Goal: Information Seeking & Learning: Learn about a topic

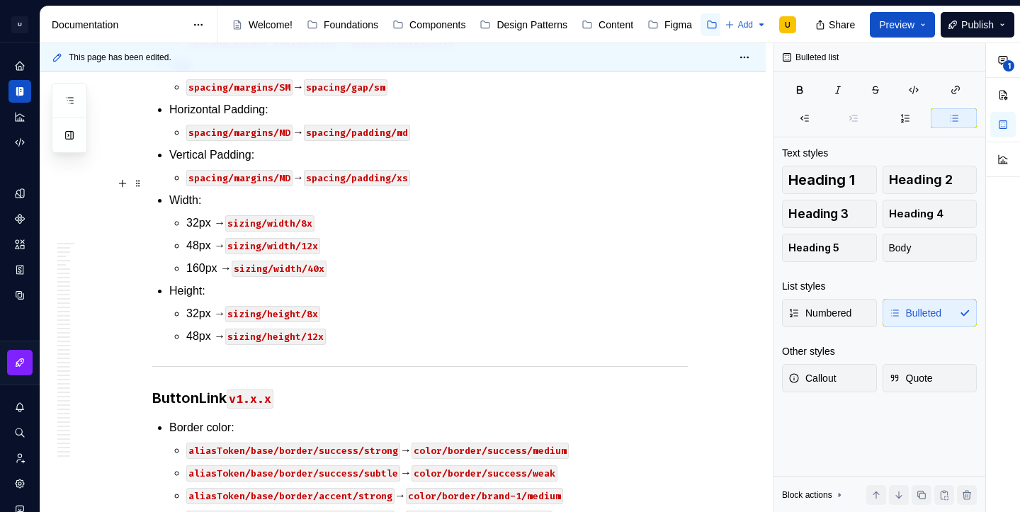
scroll to position [28248, 0]
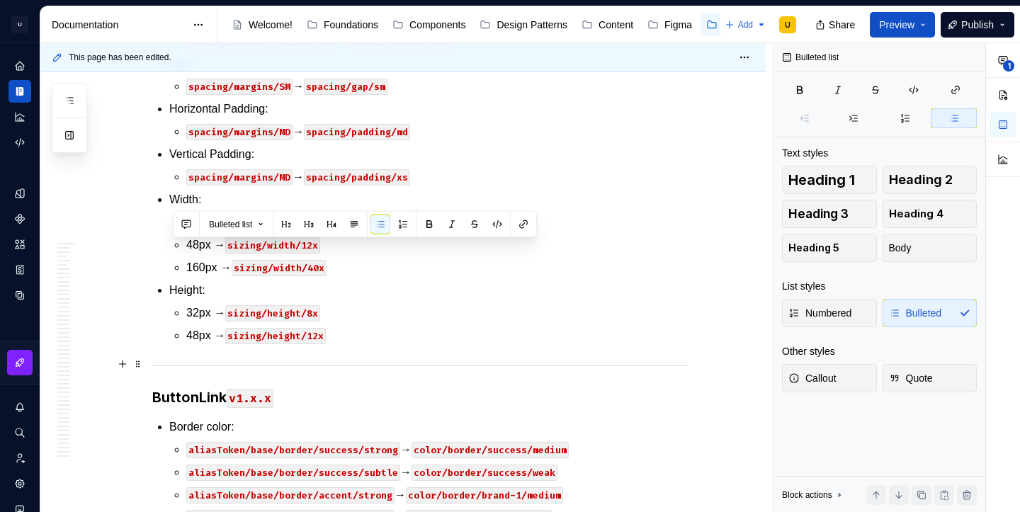
drag, startPoint x: 174, startPoint y: 250, endPoint x: 540, endPoint y: 361, distance: 382.6
copy li "Text: aliasToken/content/neutral/verySubtle → color/text/brand-2/very-weak alia…"
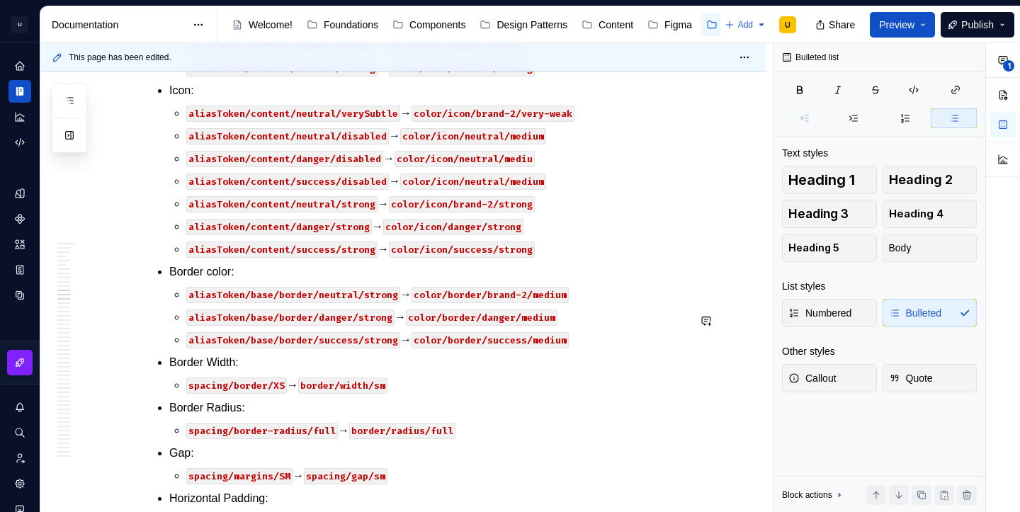
scroll to position [27760, 0]
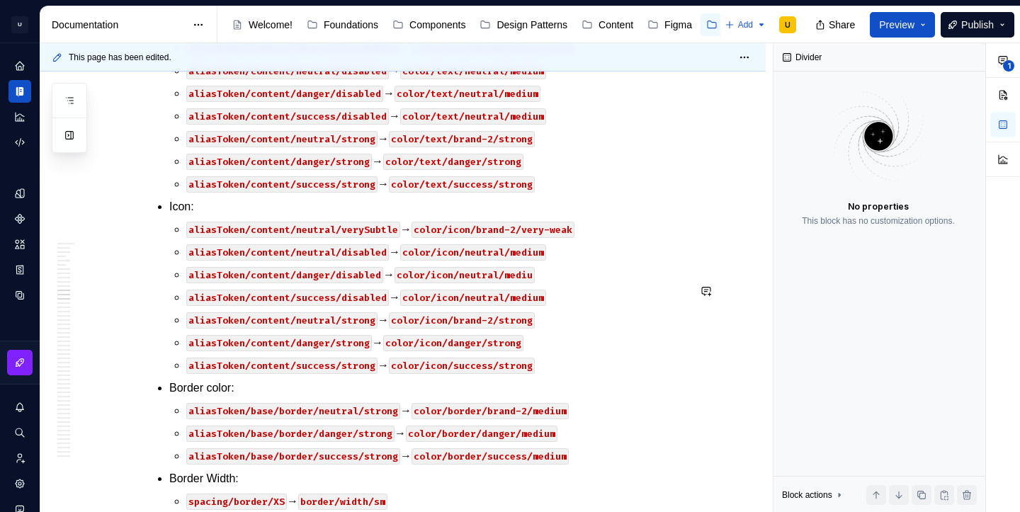
scroll to position [27890, 0]
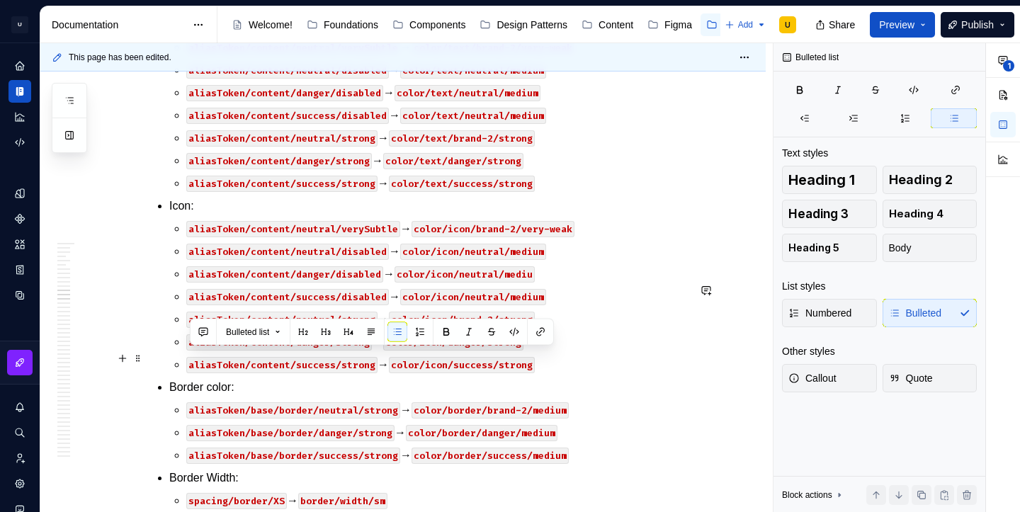
drag, startPoint x: 561, startPoint y: 380, endPoint x: 207, endPoint y: 363, distance: 353.8
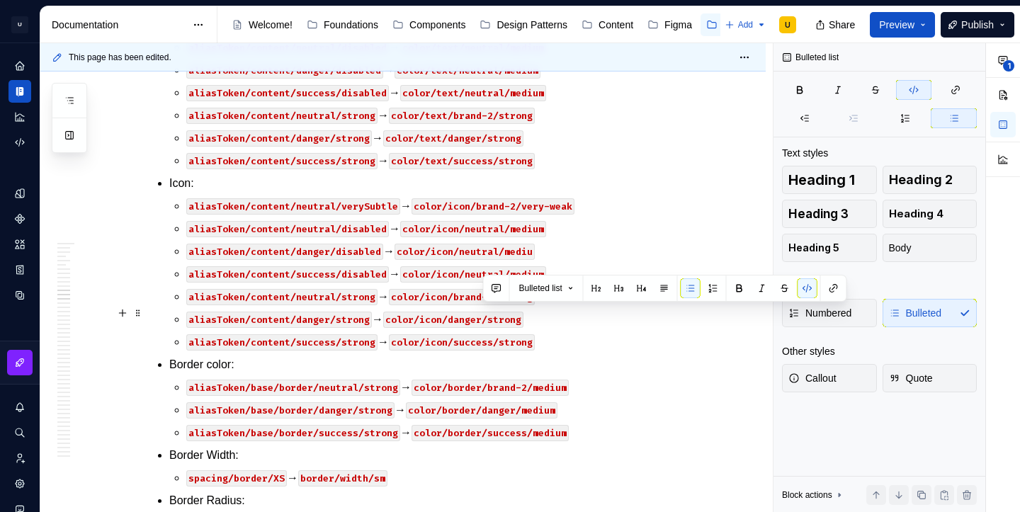
drag, startPoint x: 522, startPoint y: 313, endPoint x: 484, endPoint y: 313, distance: 37.5
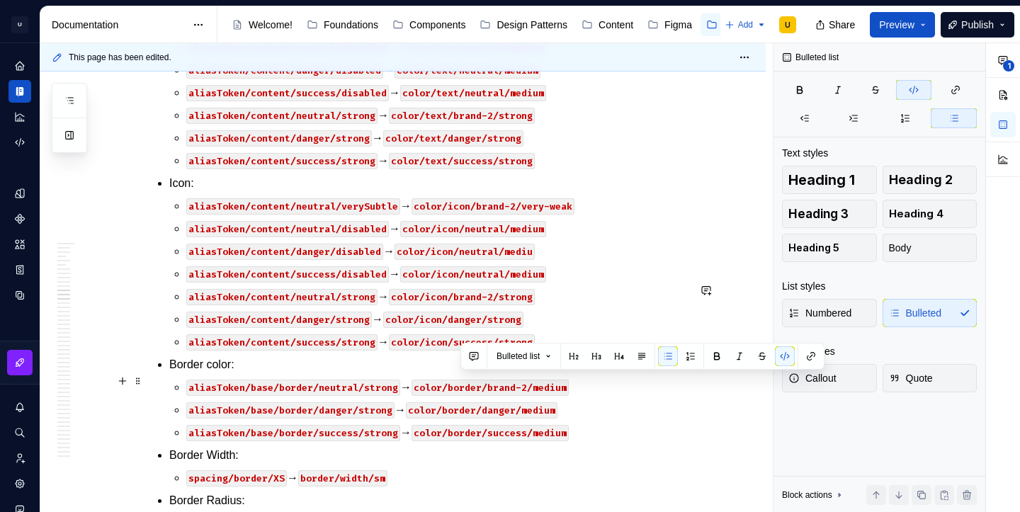
drag, startPoint x: 501, startPoint y: 379, endPoint x: 459, endPoint y: 381, distance: 41.8
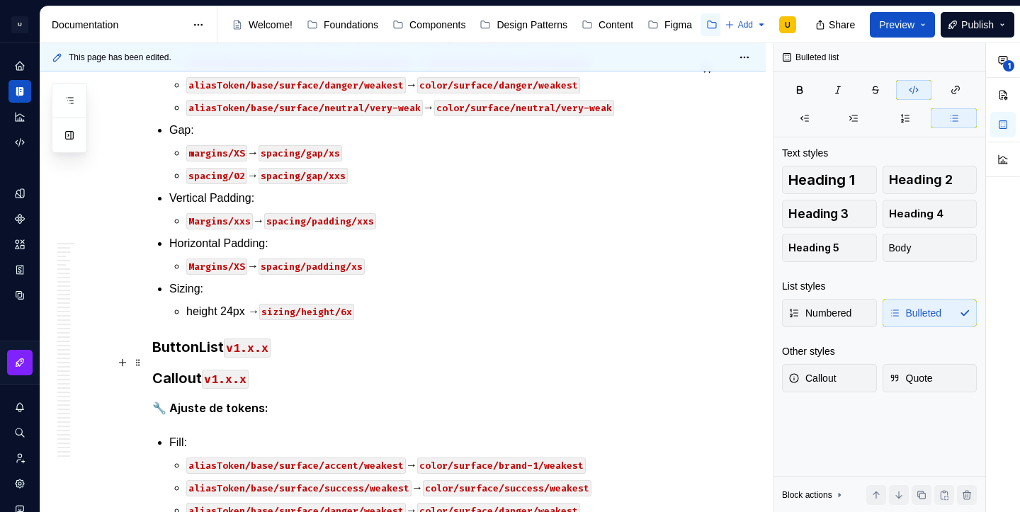
scroll to position [29744, 0]
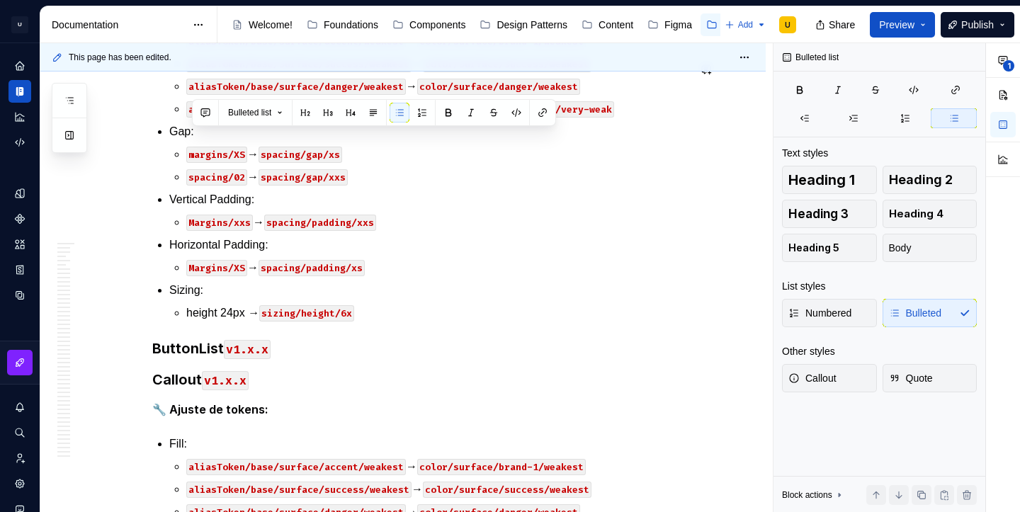
copy p "aliasToken/content/neutral/subtle → color/icon/neutral/weak"
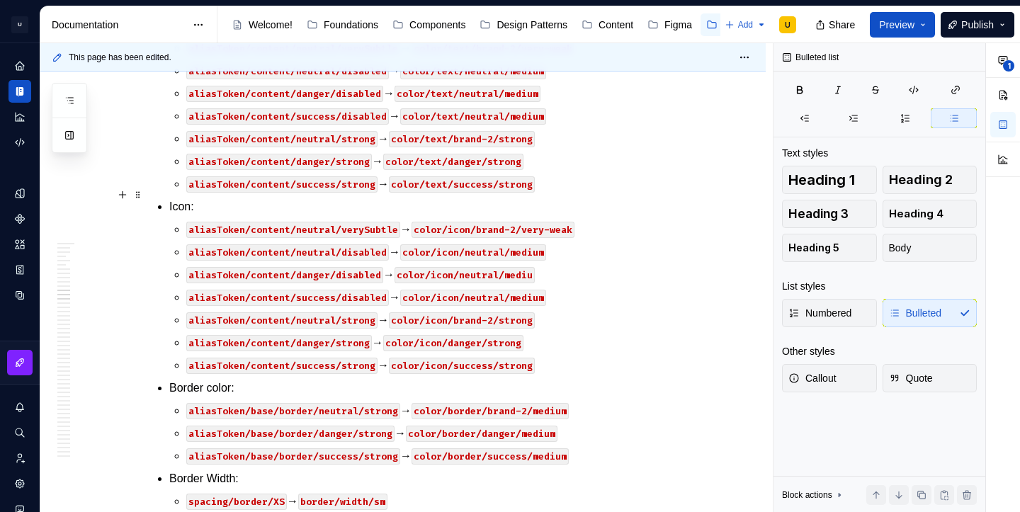
scroll to position [27844, 0]
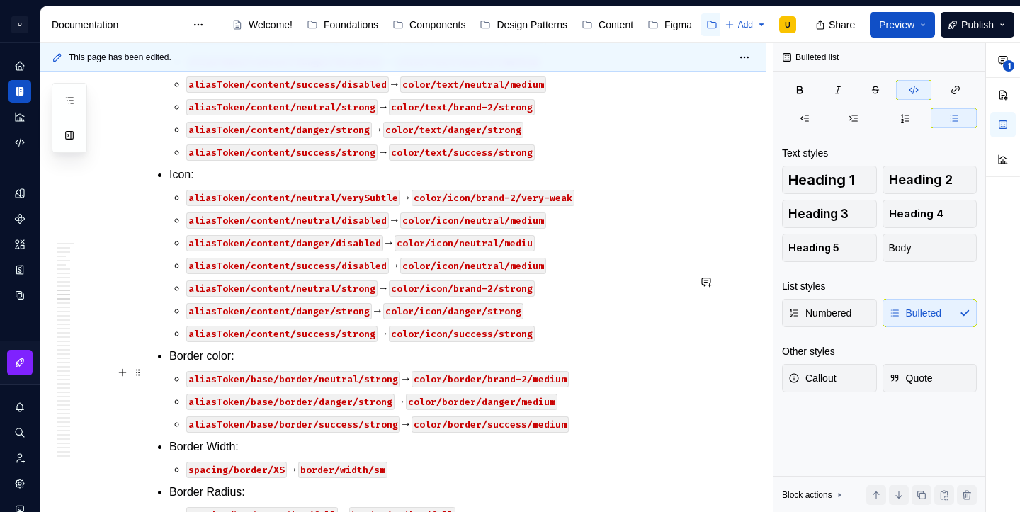
scroll to position [27902, 0]
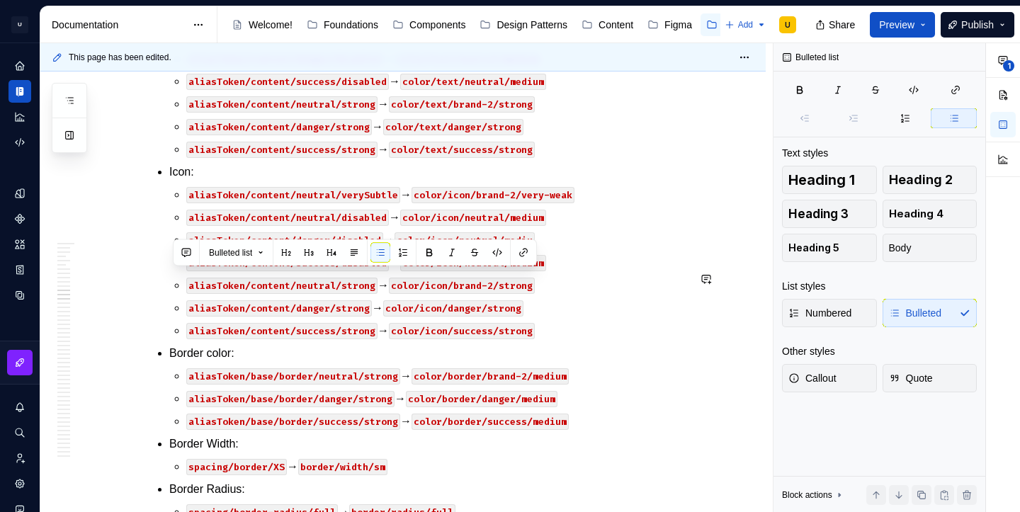
drag, startPoint x: 540, startPoint y: 374, endPoint x: 171, endPoint y: 268, distance: 383.7
copy li "Text: aliasToken/content/neutral/verySubtle → color/text/neutral/very-weak alia…"
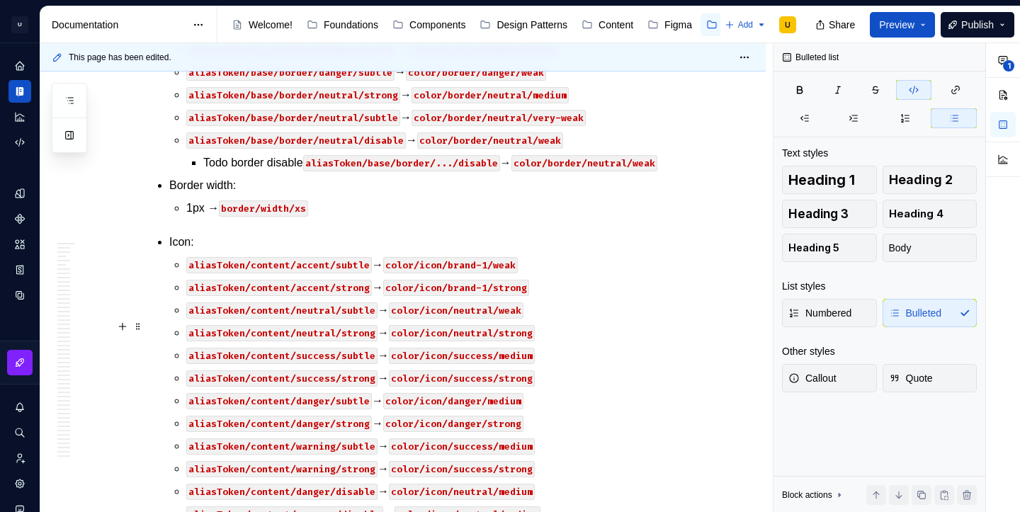
scroll to position [28979, 0]
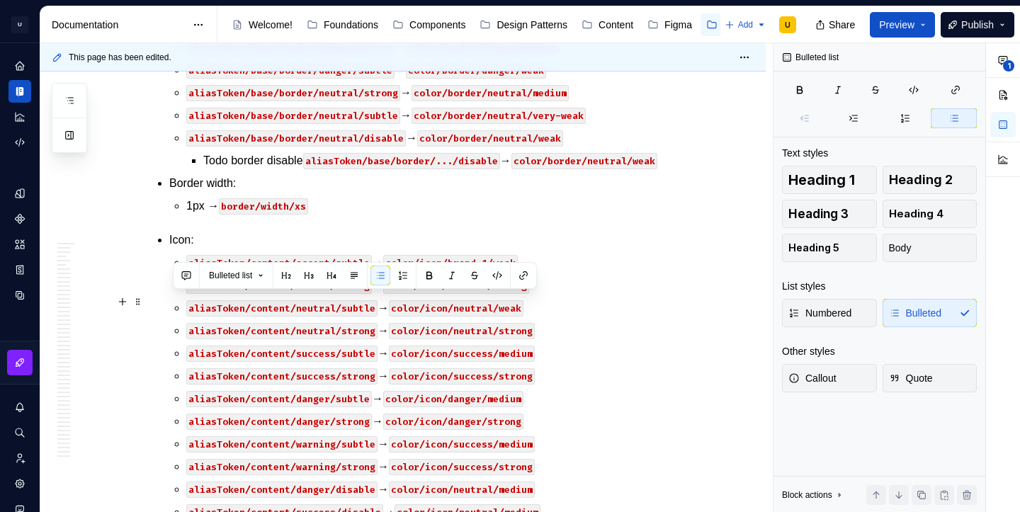
drag, startPoint x: 425, startPoint y: 414, endPoint x: 173, endPoint y: 305, distance: 273.7
copy ul "Gap: spacing/margins/SM → spacing/gap/sm Horizontal Padding: spacing/margins/MD…"
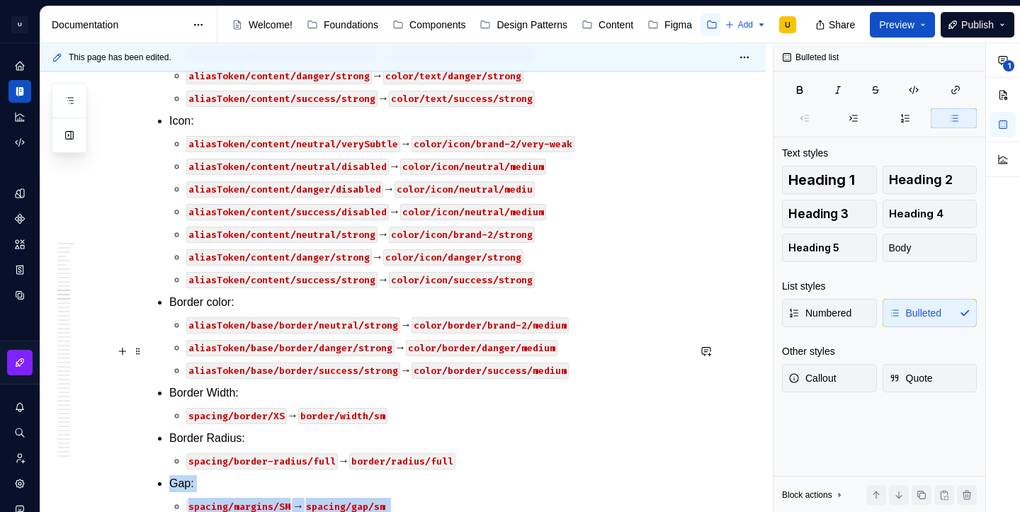
scroll to position [28048, 0]
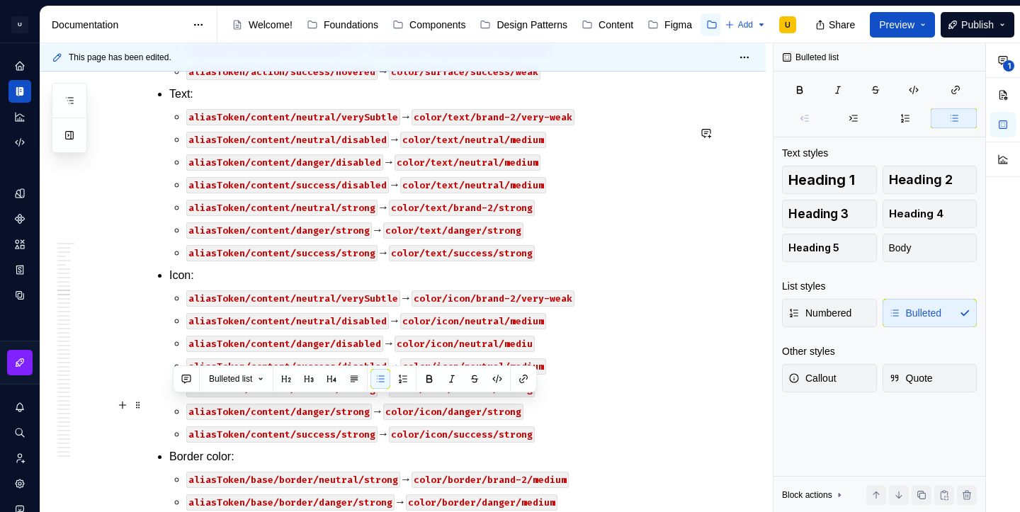
drag, startPoint x: 421, startPoint y: 428, endPoint x: 158, endPoint y: 399, distance: 264.2
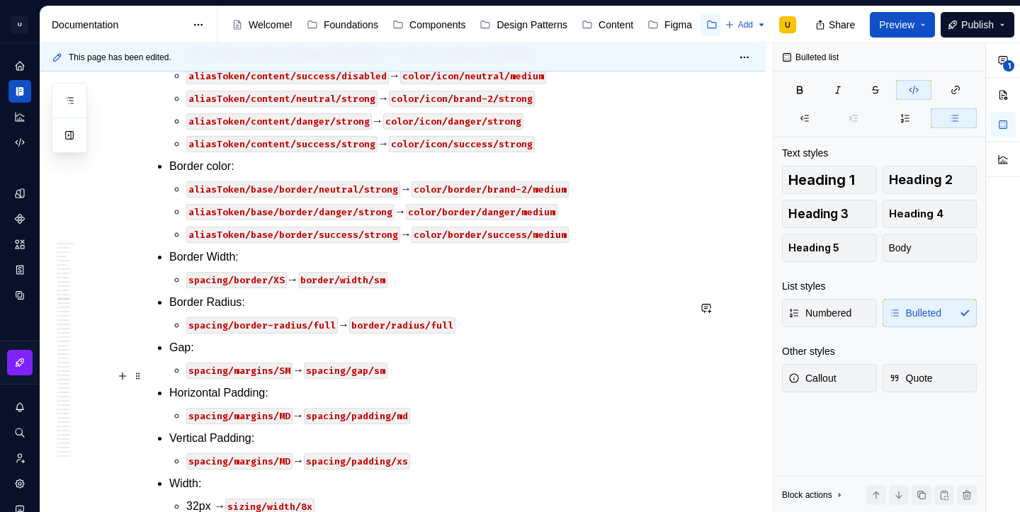
scroll to position [28213, 0]
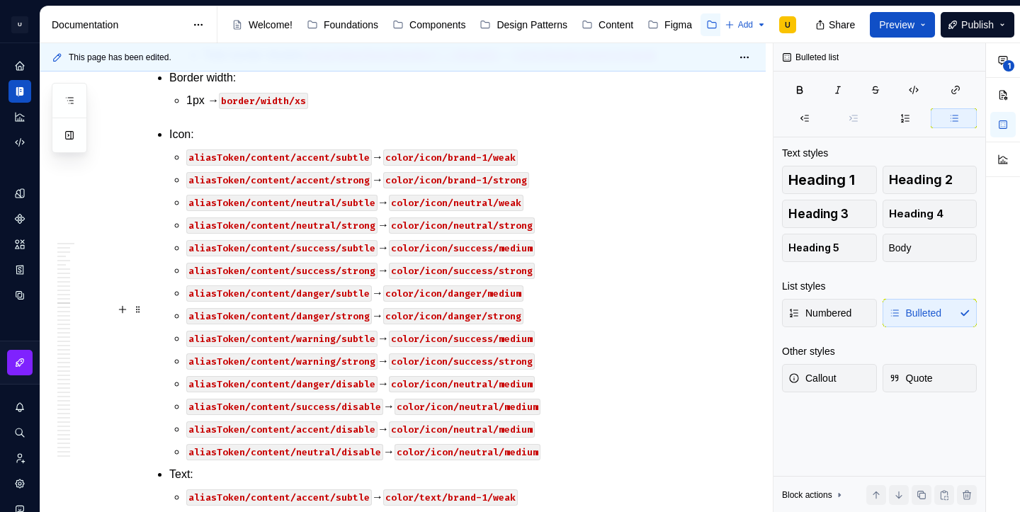
scroll to position [29351, 0]
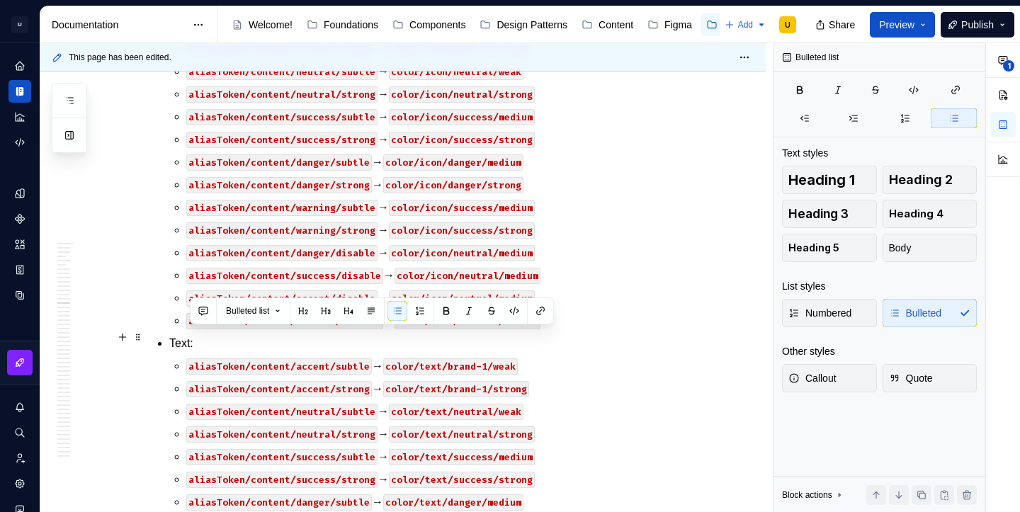
drag, startPoint x: 340, startPoint y: 338, endPoint x: 189, endPoint y: 337, distance: 150.8
copy p "48px → sizing/height/12x"
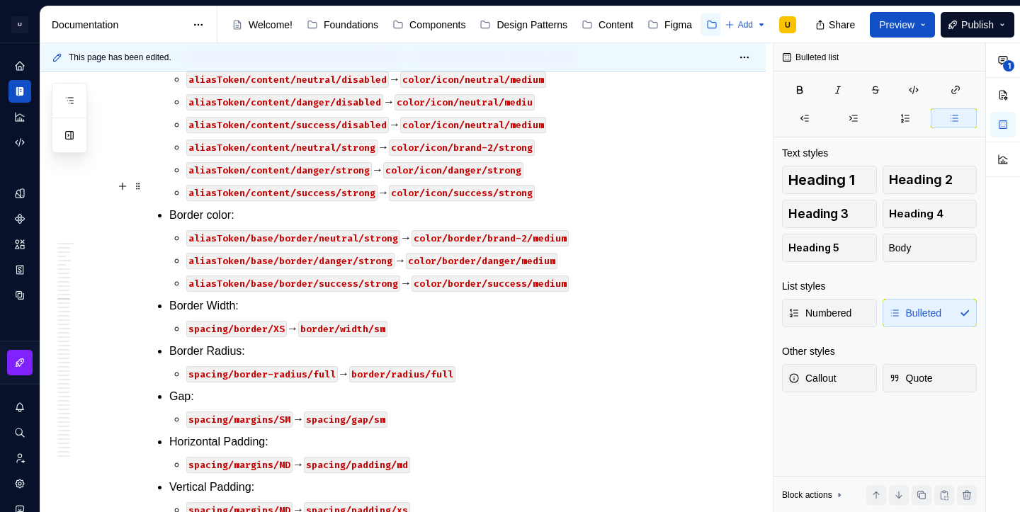
scroll to position [28281, 0]
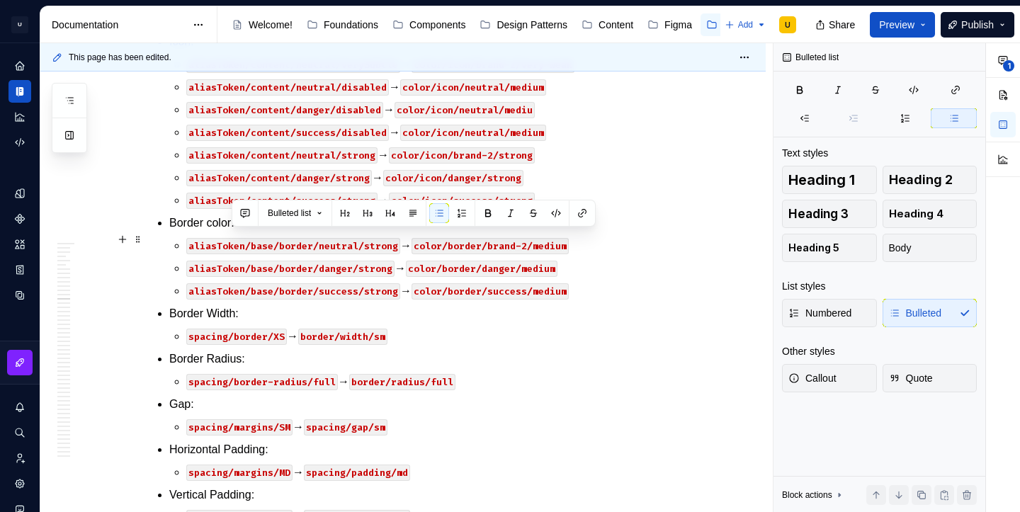
drag, startPoint x: 277, startPoint y: 241, endPoint x: 234, endPoint y: 240, distance: 43.2
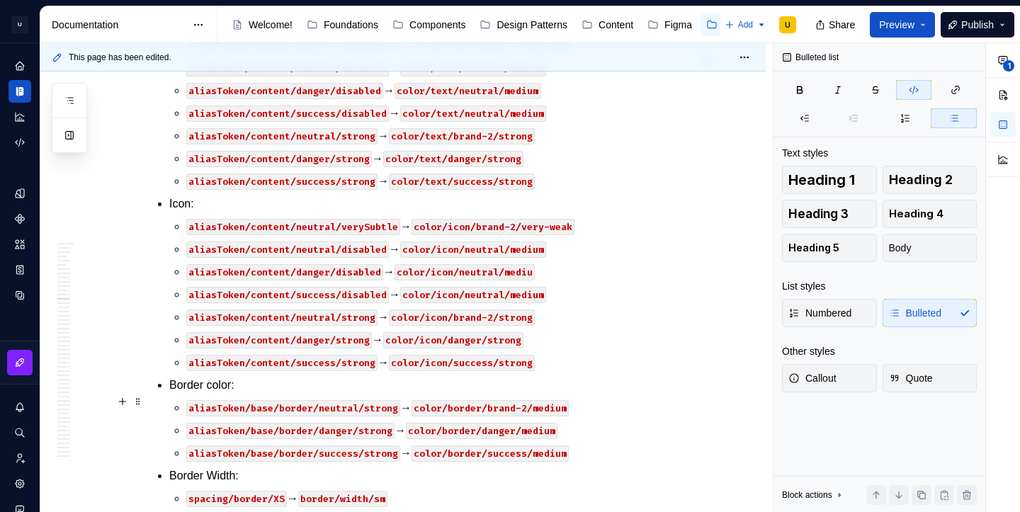
scroll to position [28130, 0]
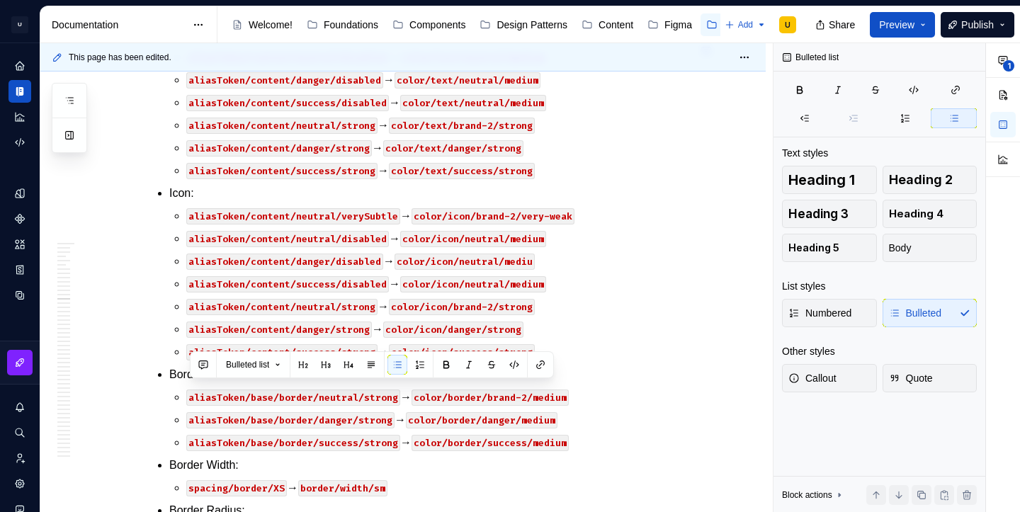
copy p "Height: 48px → sizing/height/12x"
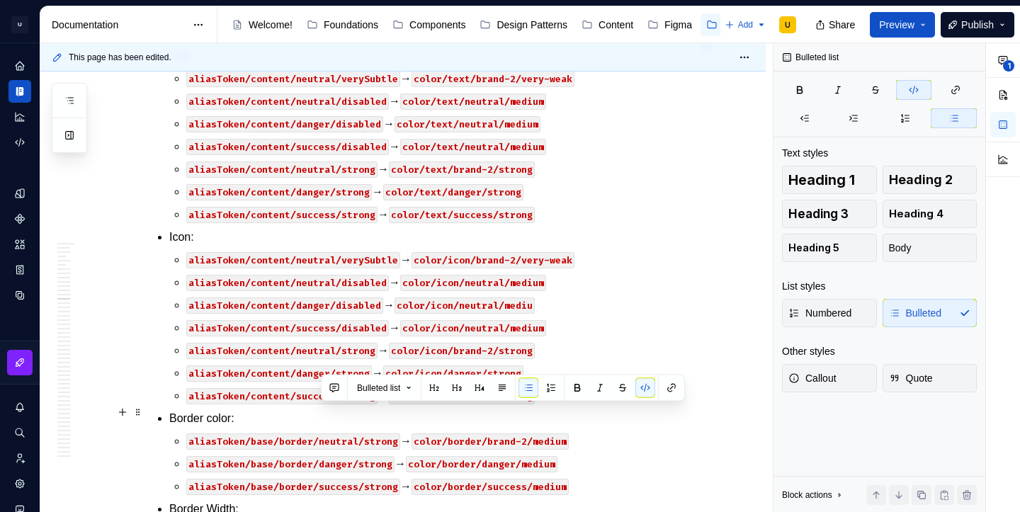
drag, startPoint x: 412, startPoint y: 414, endPoint x: 321, endPoint y: 416, distance: 90.7
copy code "sizing/height/4x"
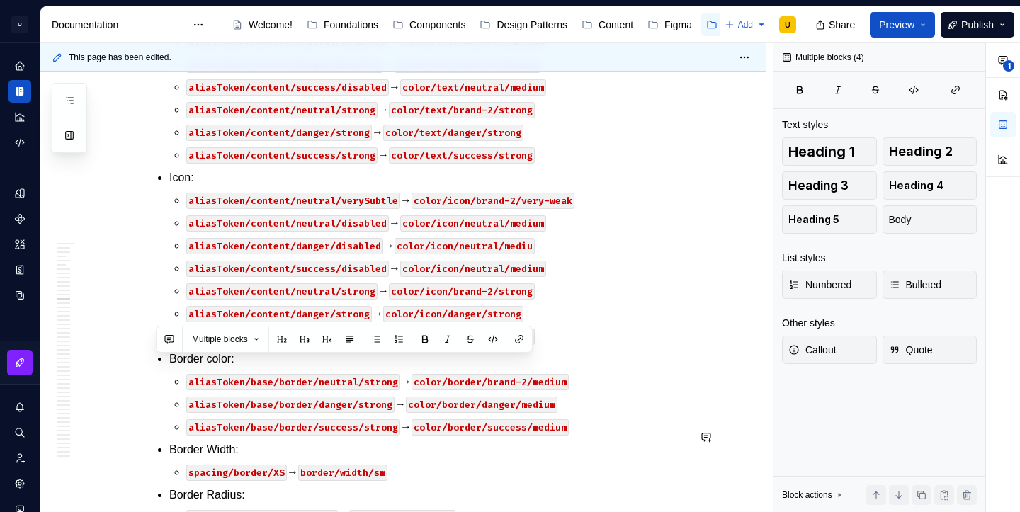
scroll to position [28202, 0]
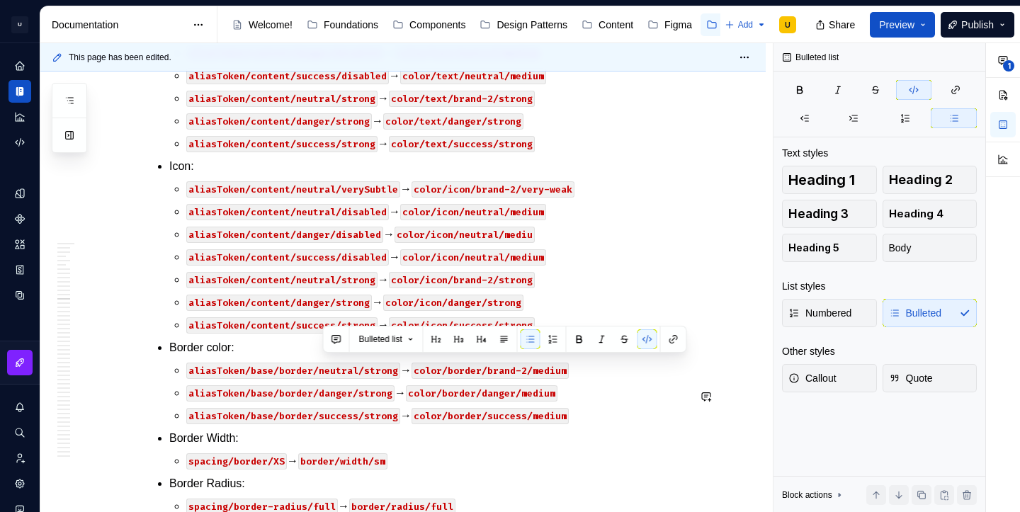
drag, startPoint x: 322, startPoint y: 436, endPoint x: 414, endPoint y: 378, distance: 107.9
copy code "sizing/height/6x"
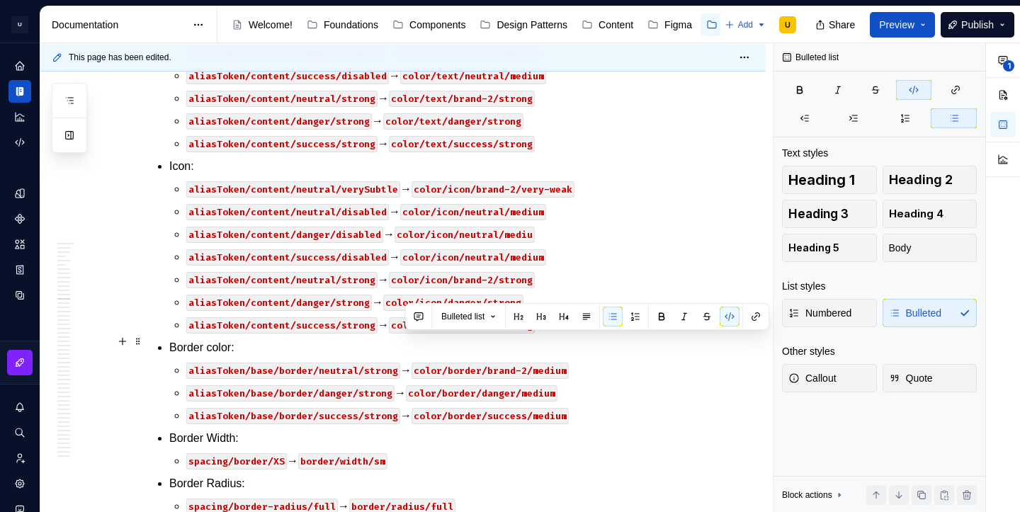
drag, startPoint x: 423, startPoint y: 341, endPoint x: 405, endPoint y: 341, distance: 18.4
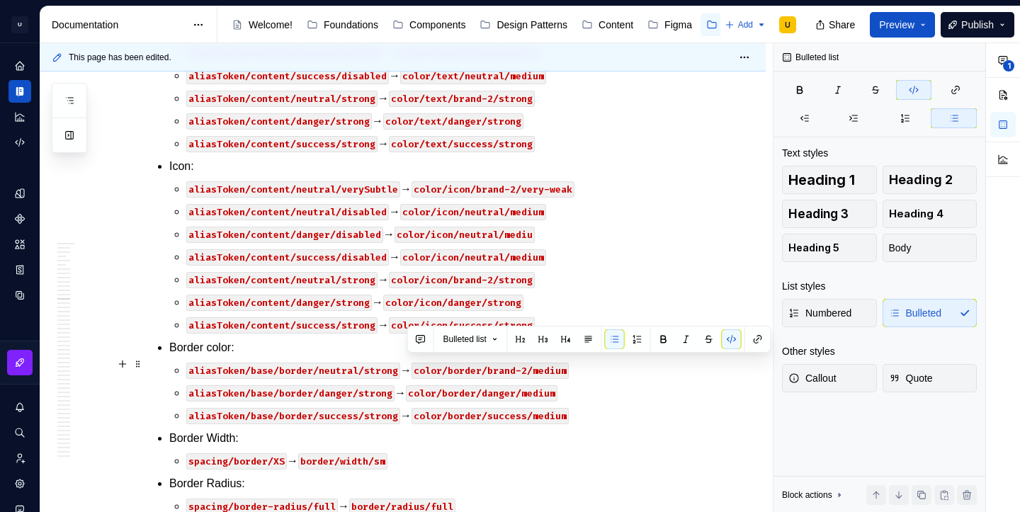
drag, startPoint x: 423, startPoint y: 363, endPoint x: 409, endPoint y: 363, distance: 14.9
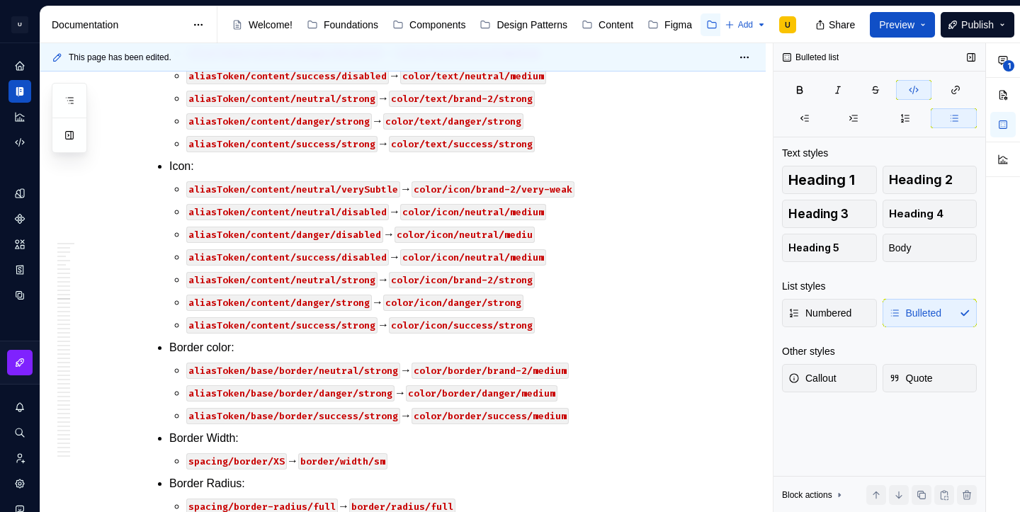
scroll to position [24363, 0]
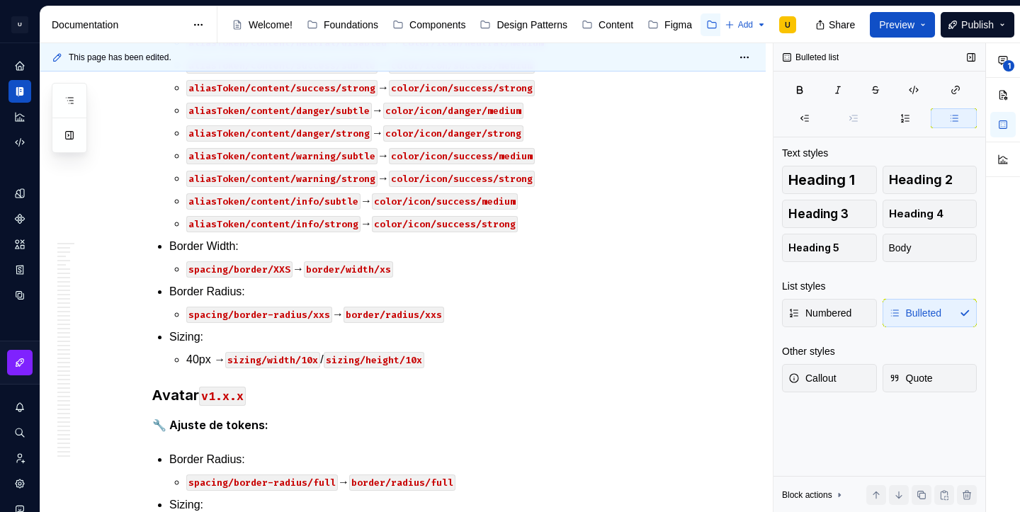
scroll to position [28051, 0]
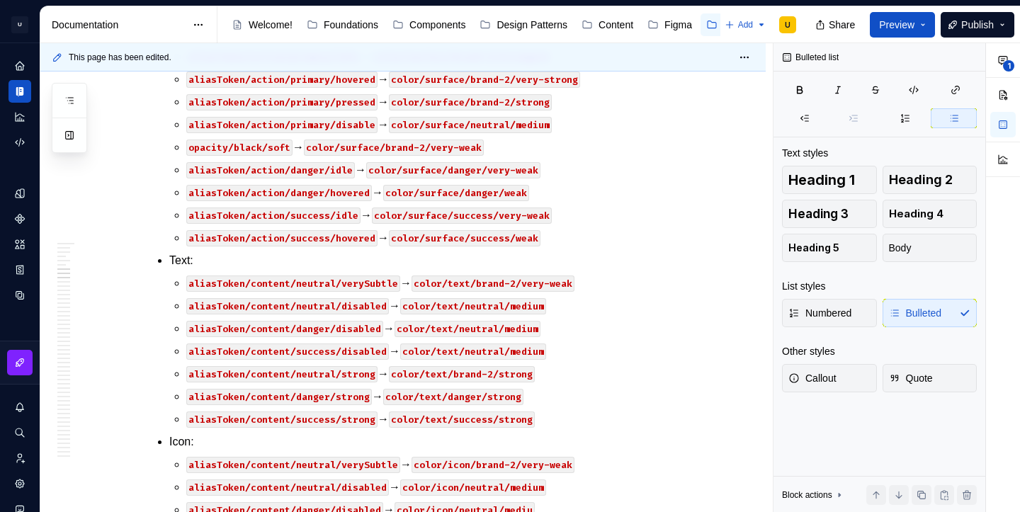
scroll to position [24363, 0]
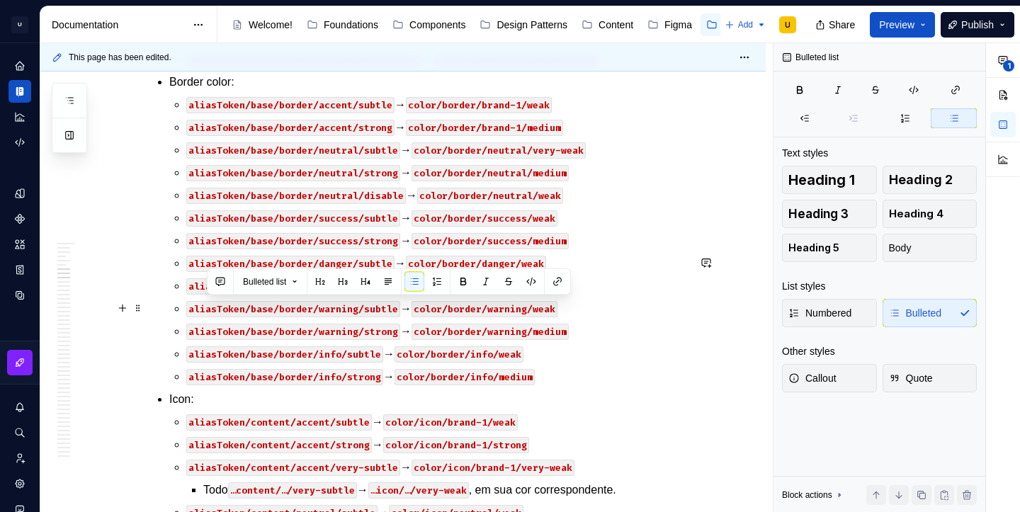
drag, startPoint x: 307, startPoint y: 307, endPoint x: 207, endPoint y: 309, distance: 99.2
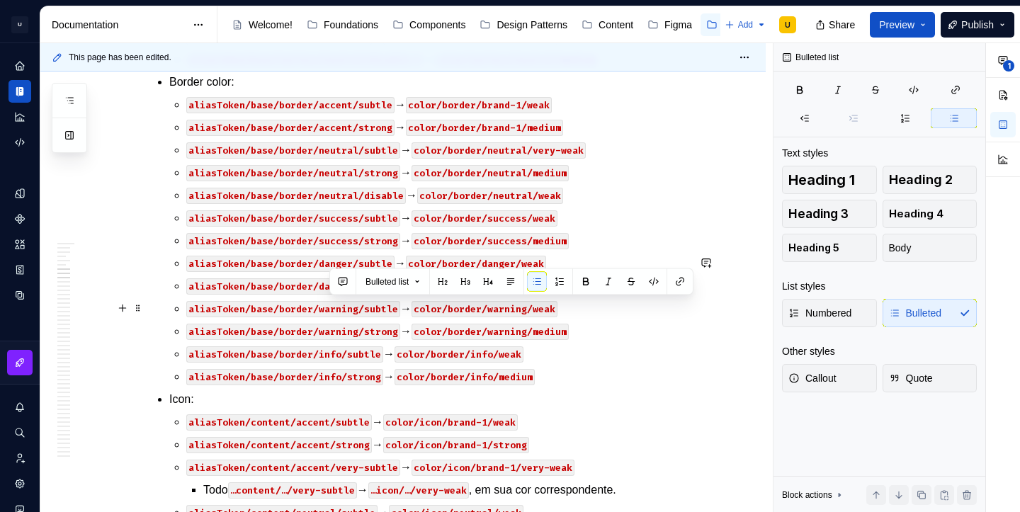
drag, startPoint x: 328, startPoint y: 309, endPoint x: 507, endPoint y: 309, distance: 179.2
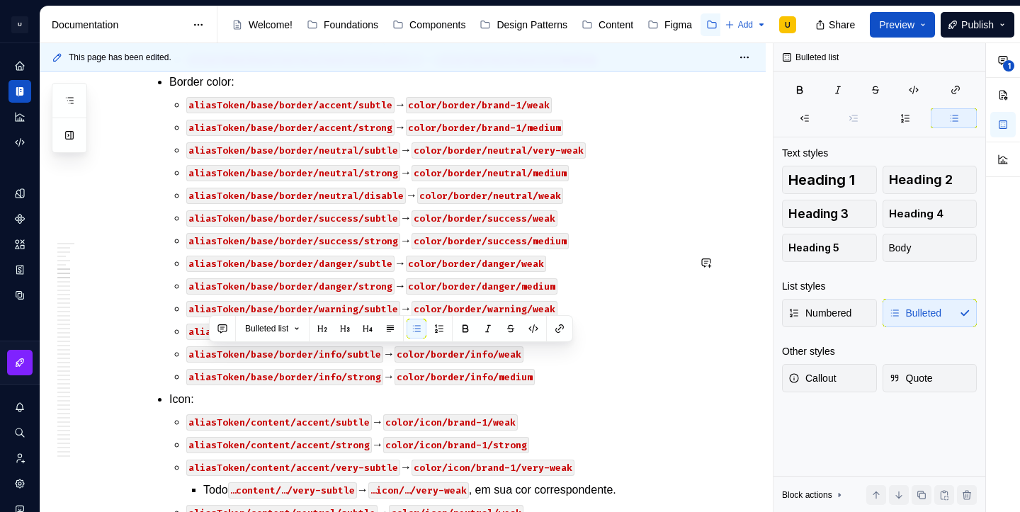
copy p "aliasToken/content/neutral/verySubtle → color/text/neutral/very-weak"
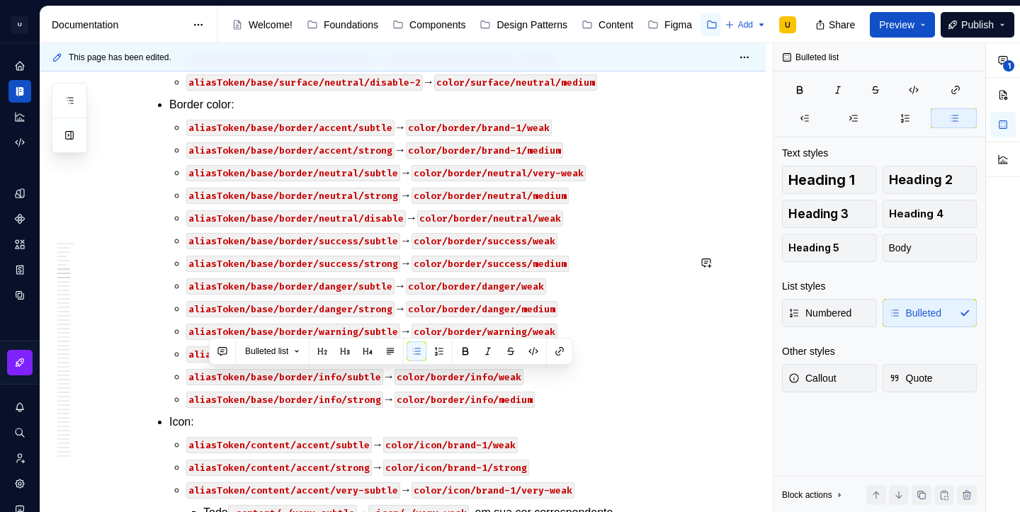
copy p "aliasToken/content/neutral/strong → color/text/neutral/strong"
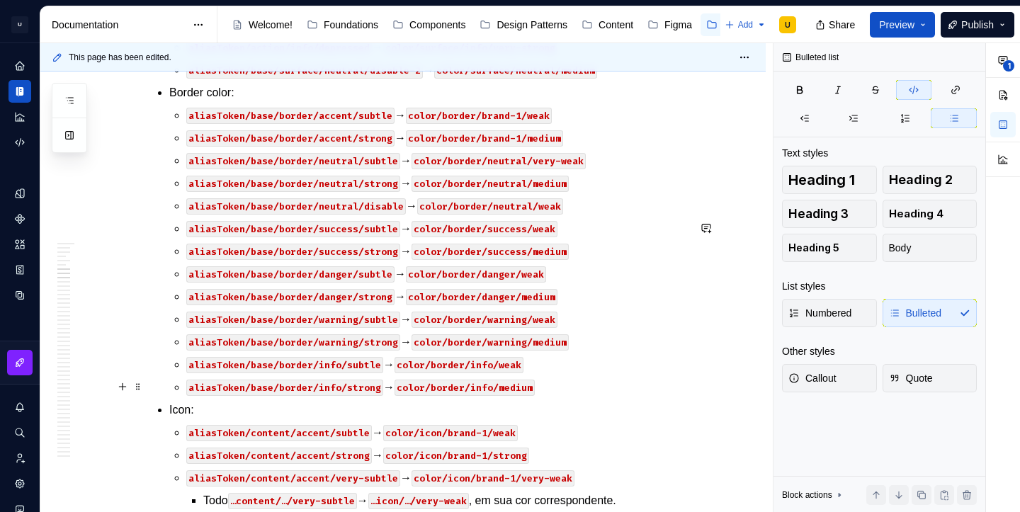
scroll to position [24444, 0]
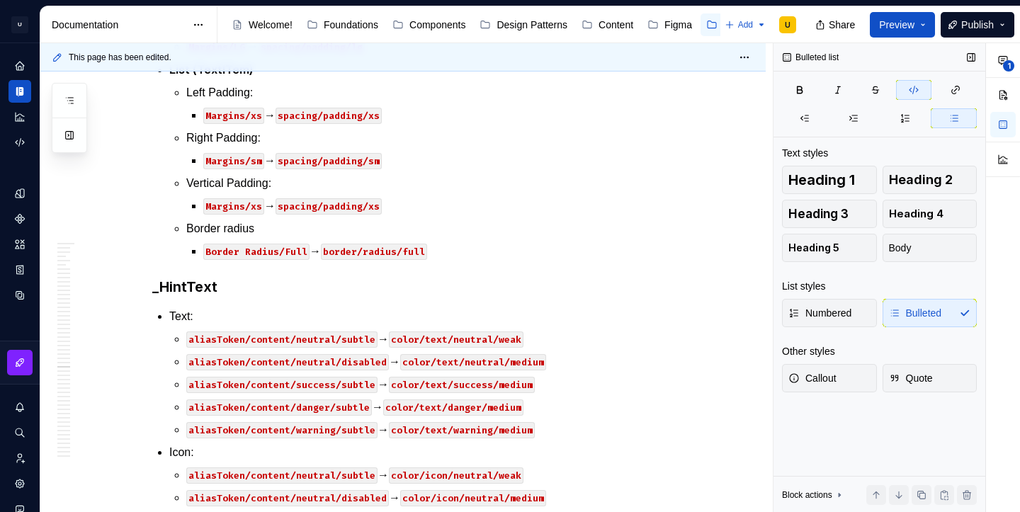
scroll to position [36654, 0]
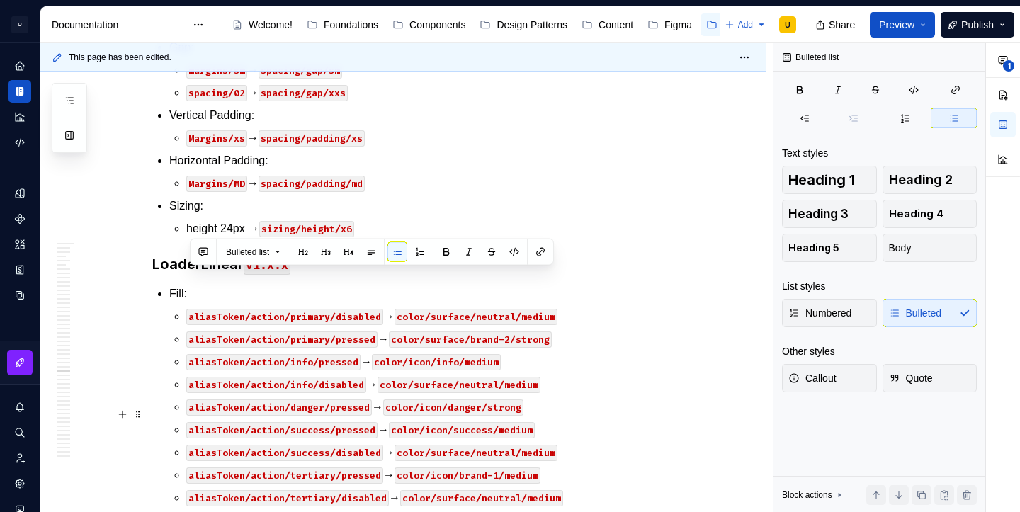
drag, startPoint x: 190, startPoint y: 275, endPoint x: 402, endPoint y: 403, distance: 247.7
drag, startPoint x: 436, startPoint y: 436, endPoint x: 186, endPoint y: 275, distance: 297.6
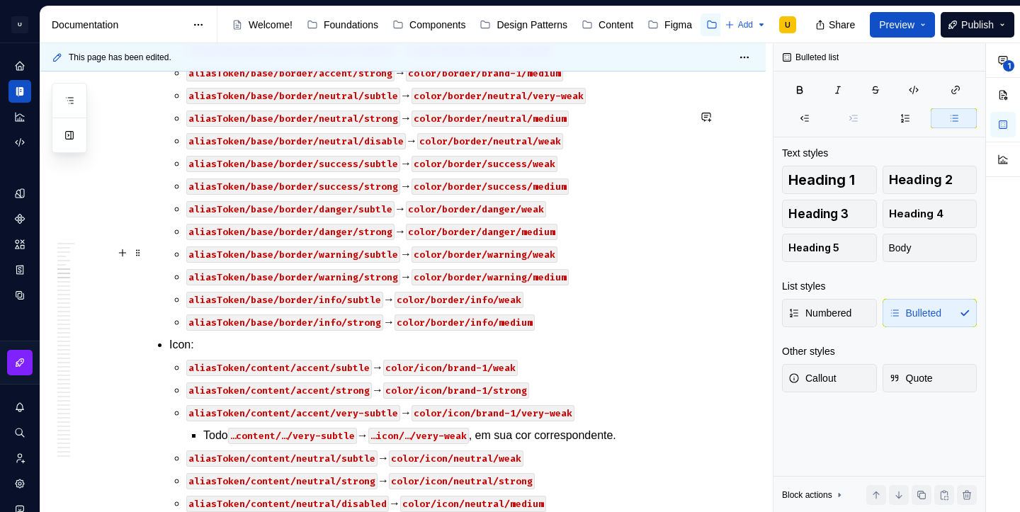
scroll to position [24562, 0]
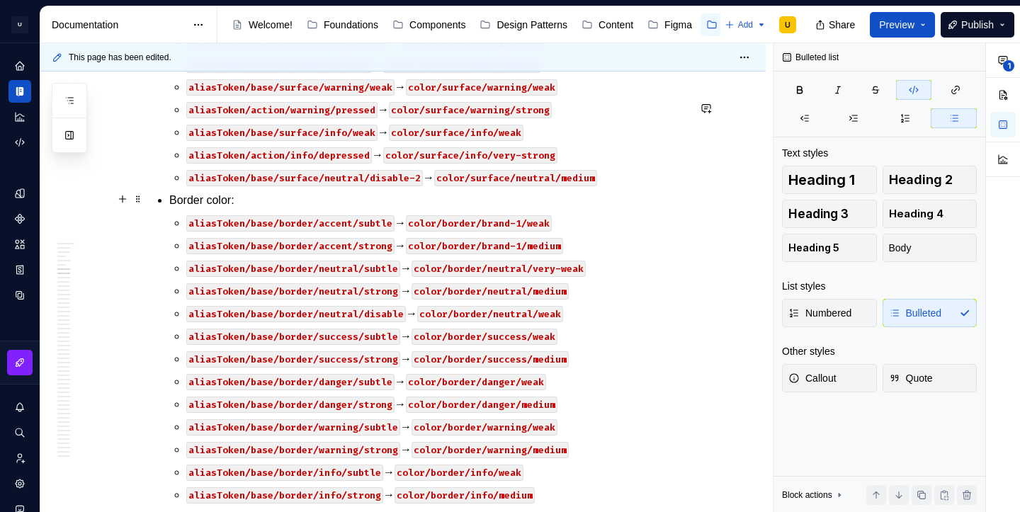
scroll to position [24557, 0]
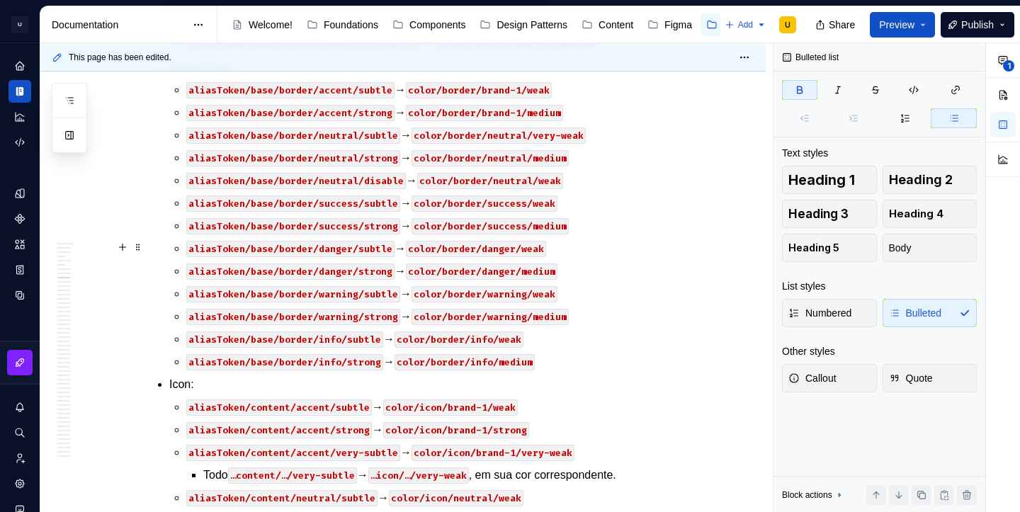
scroll to position [24794, 0]
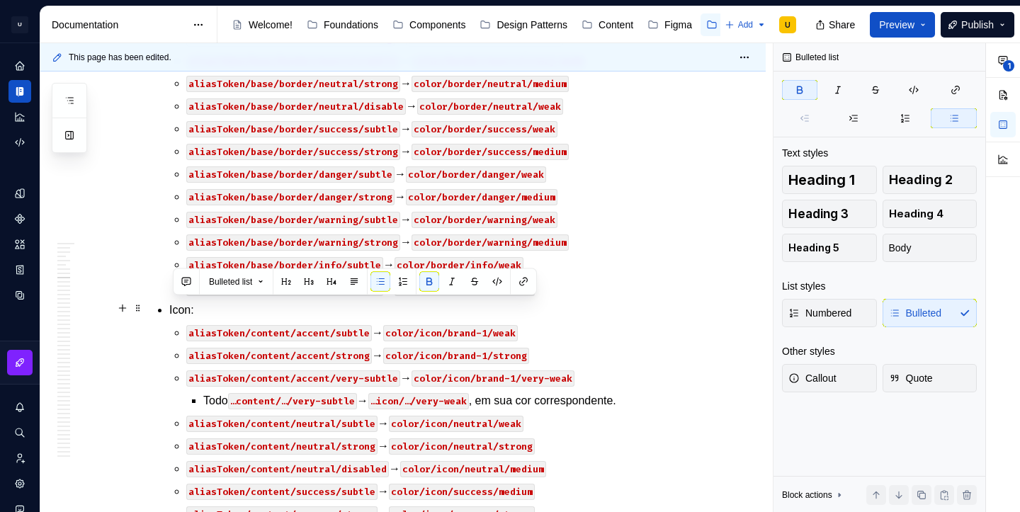
drag, startPoint x: 223, startPoint y: 308, endPoint x: 177, endPoint y: 306, distance: 46.1
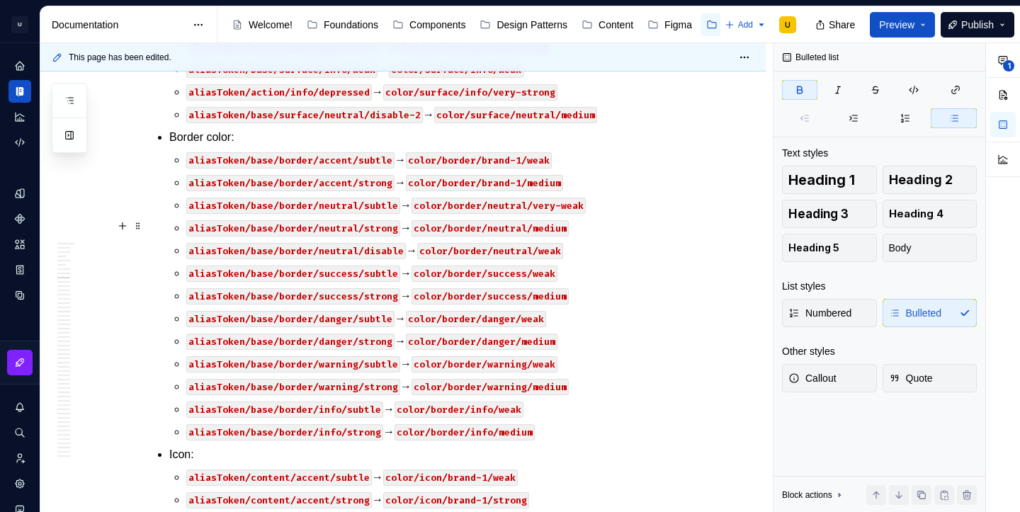
scroll to position [24646, 0]
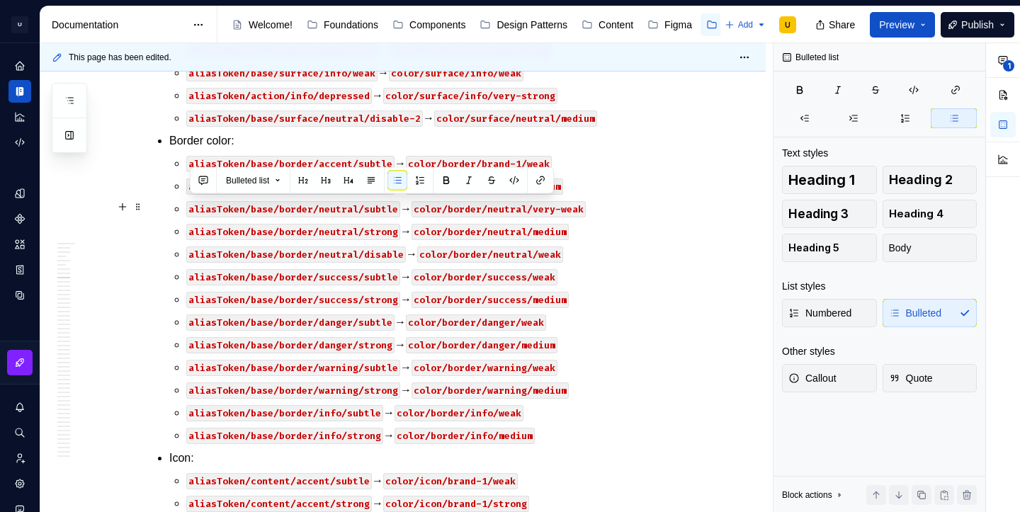
drag, startPoint x: 563, startPoint y: 256, endPoint x: 184, endPoint y: 207, distance: 382.0
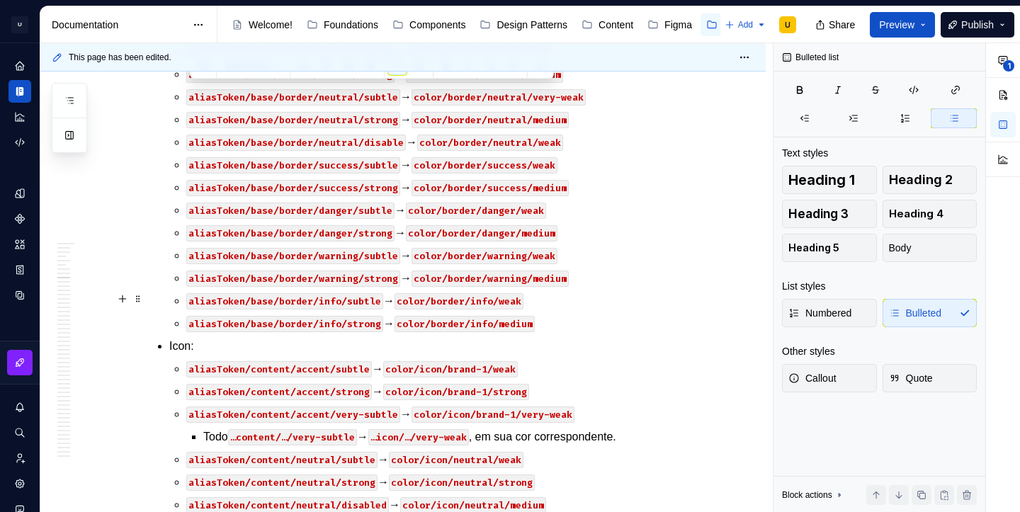
scroll to position [24763, 0]
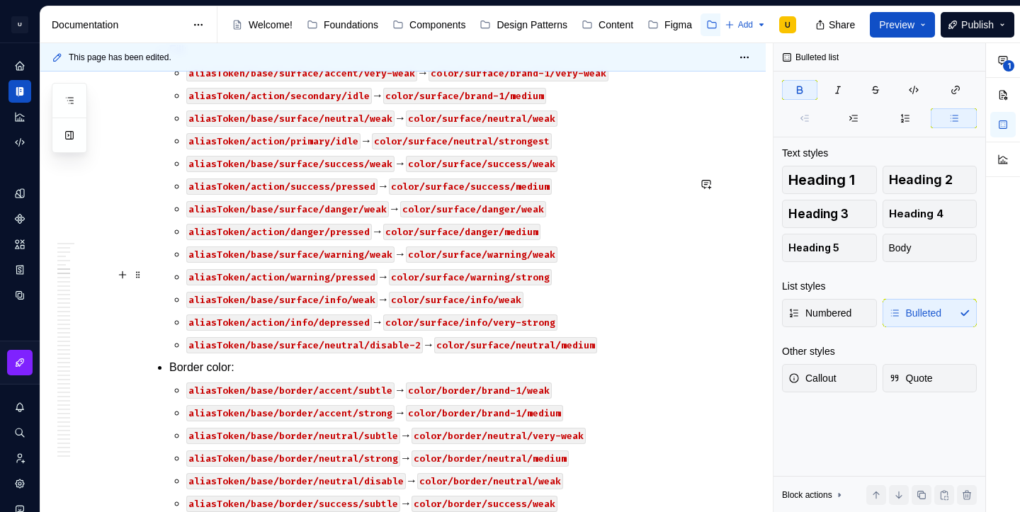
scroll to position [24479, 0]
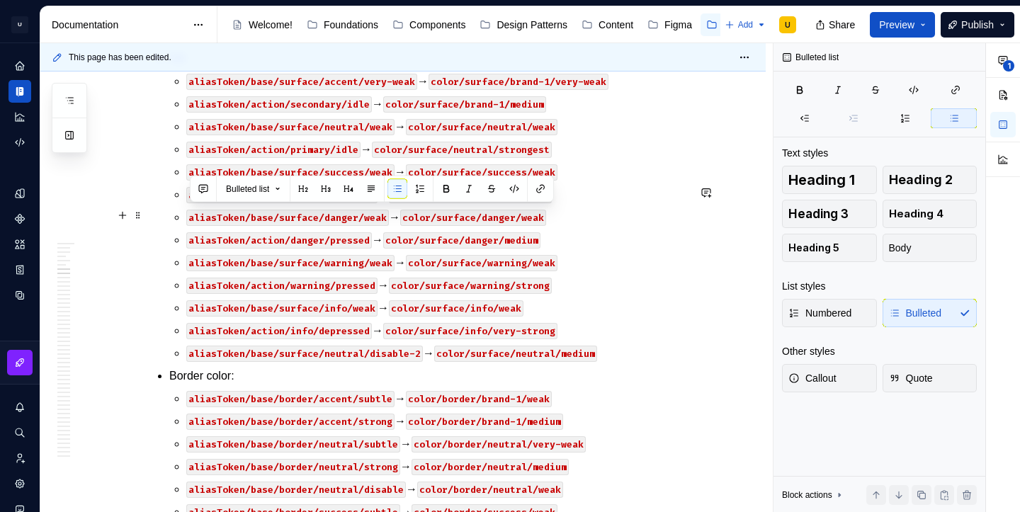
drag, startPoint x: 499, startPoint y: 261, endPoint x: 190, endPoint y: 217, distance: 312.6
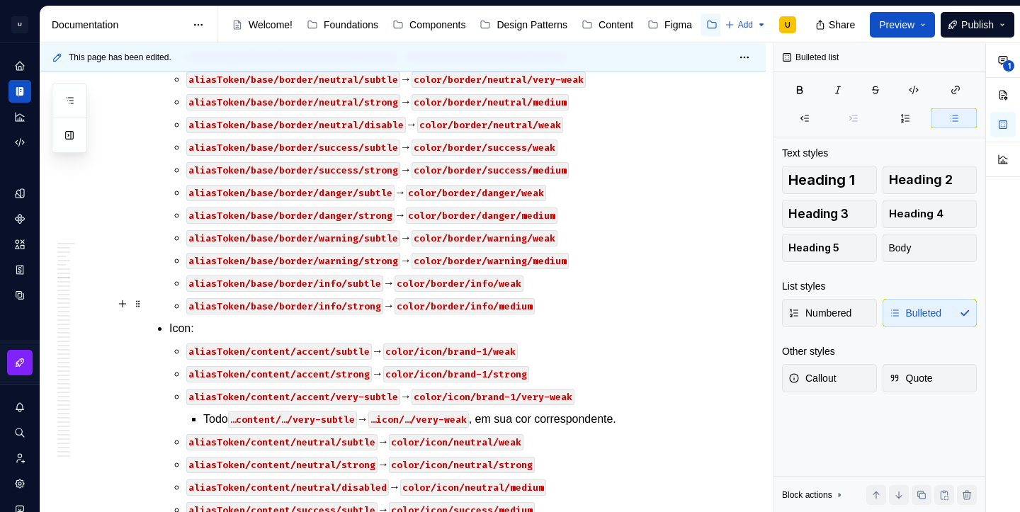
scroll to position [24854, 0]
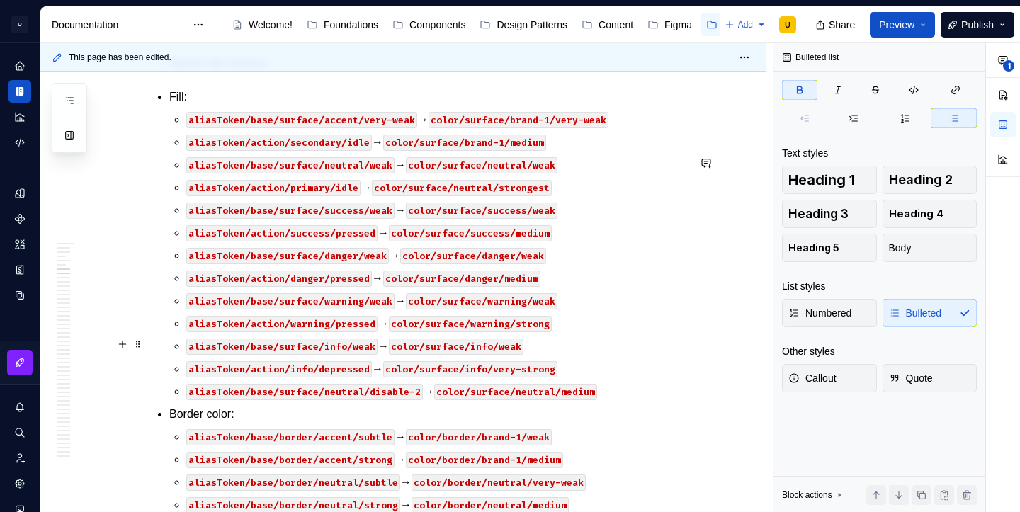
scroll to position [24524, 0]
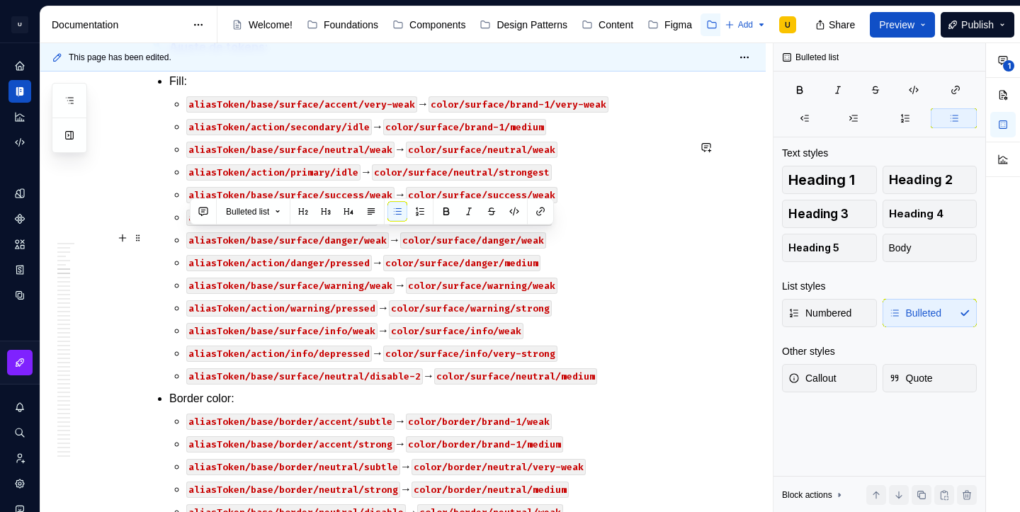
drag, startPoint x: 562, startPoint y: 288, endPoint x: 181, endPoint y: 242, distance: 384.4
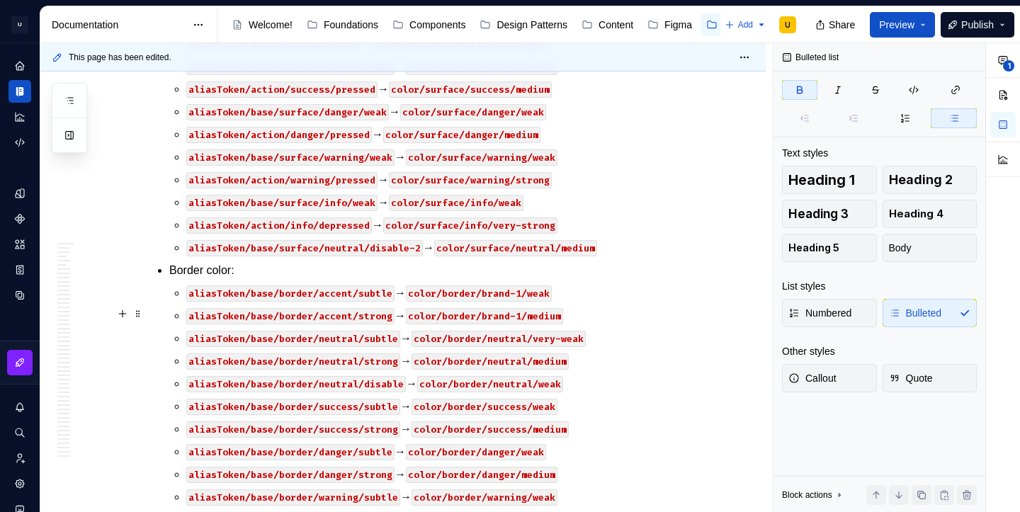
scroll to position [24749, 0]
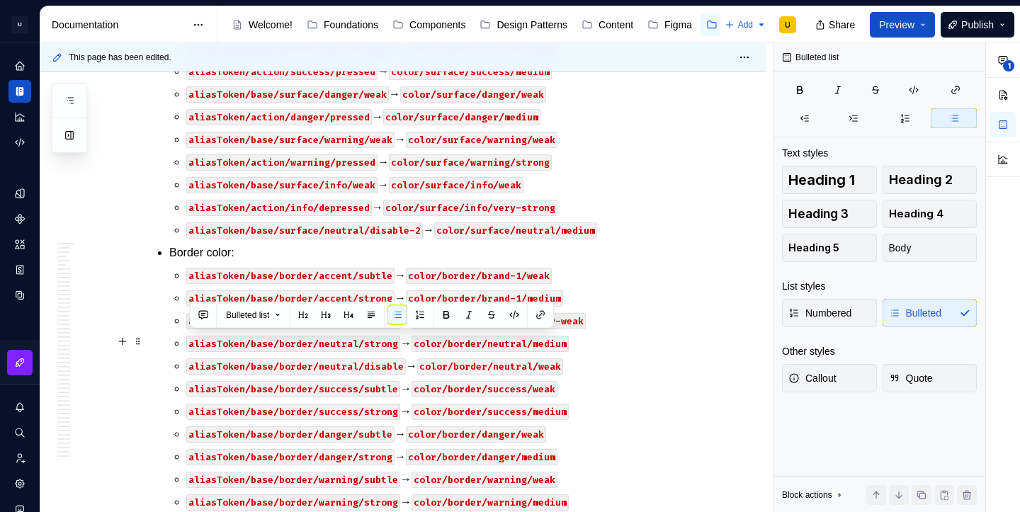
drag, startPoint x: 415, startPoint y: 365, endPoint x: 183, endPoint y: 343, distance: 232.6
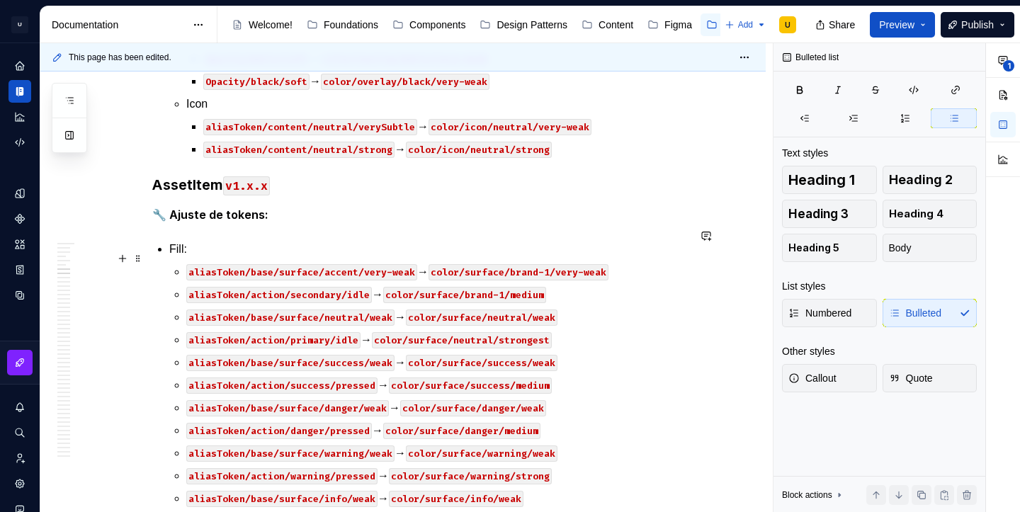
scroll to position [24421, 0]
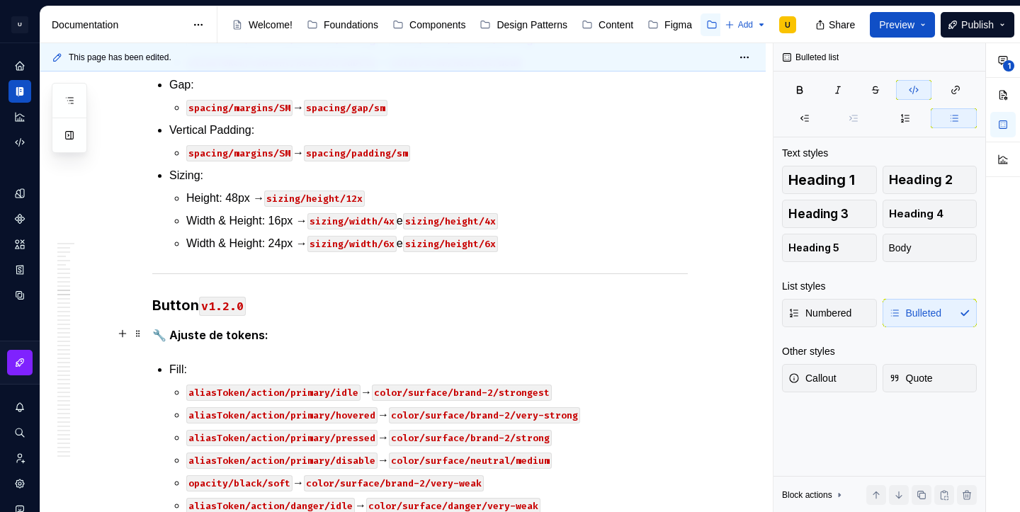
scroll to position [28435, 0]
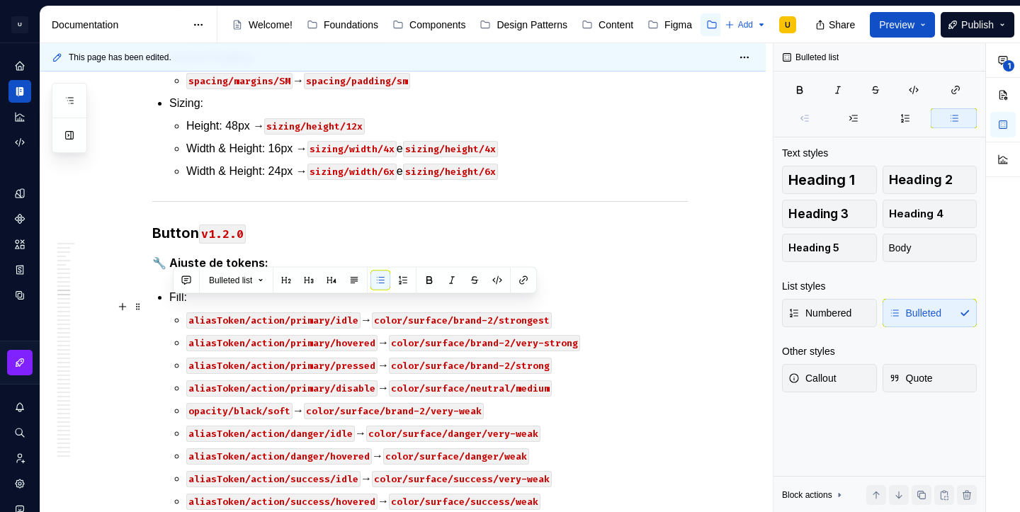
drag, startPoint x: 409, startPoint y: 331, endPoint x: 167, endPoint y: 303, distance: 243.0
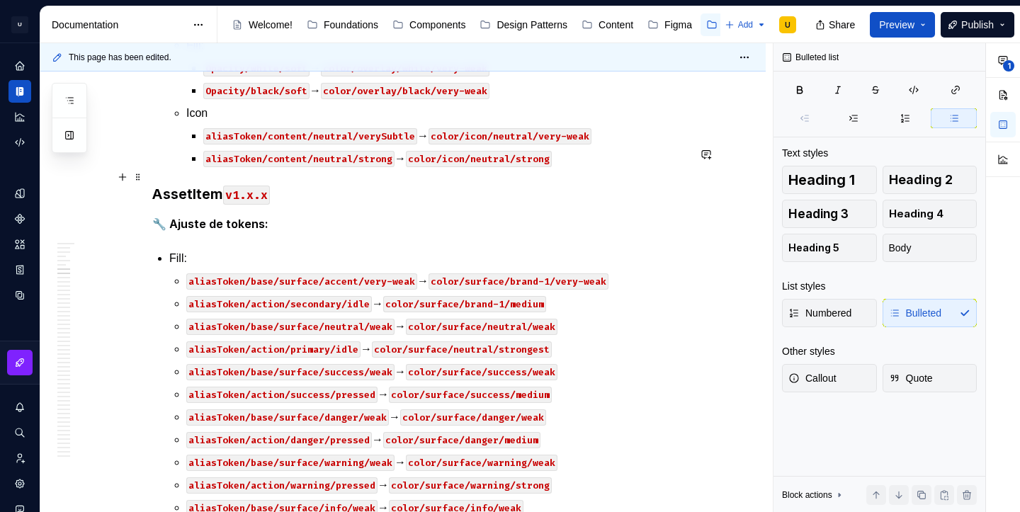
scroll to position [24511, 0]
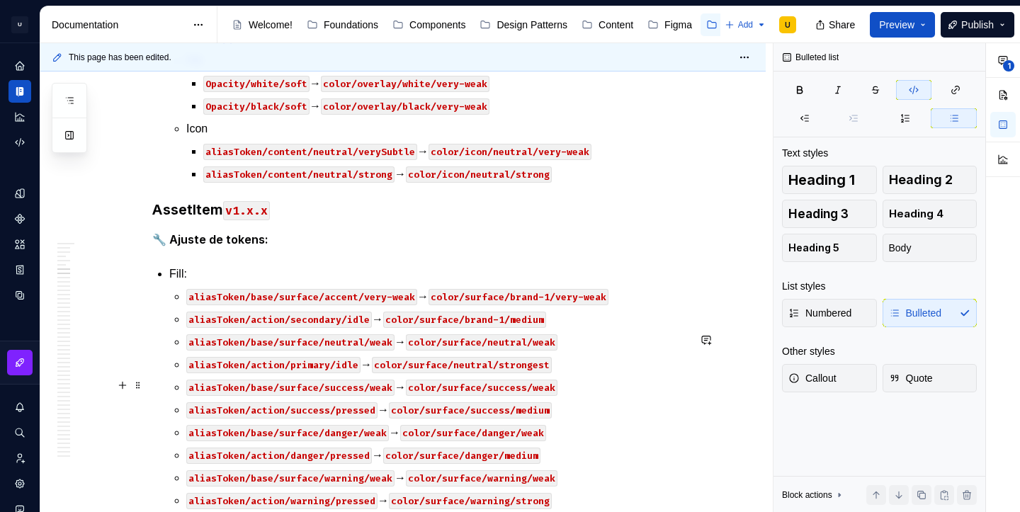
scroll to position [24535, 0]
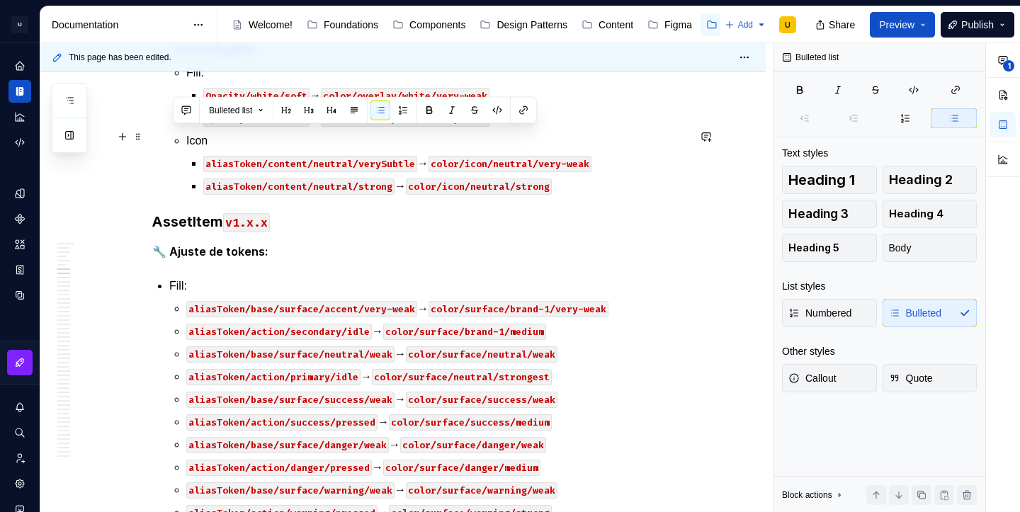
drag, startPoint x: 586, startPoint y: 161, endPoint x: 173, endPoint y: 138, distance: 412.8
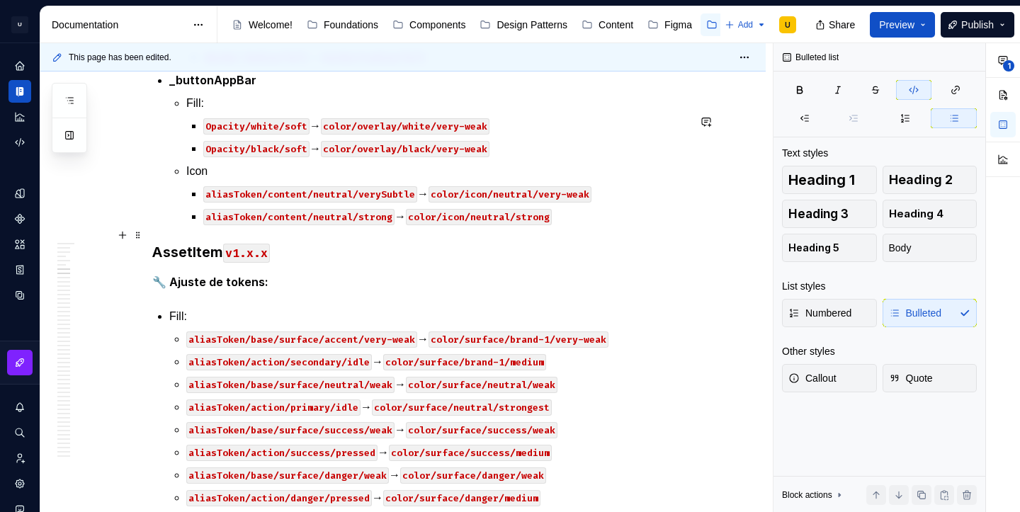
scroll to position [24537, 0]
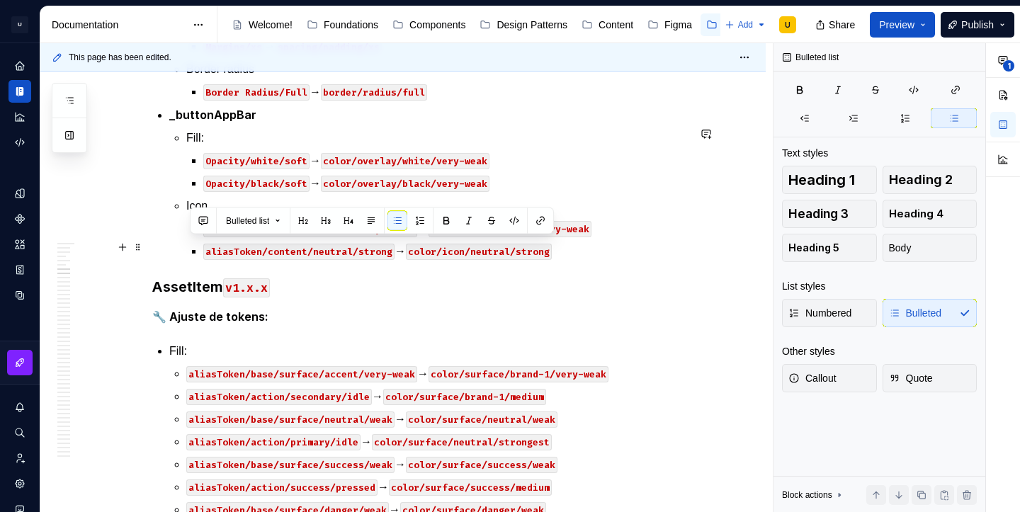
drag, startPoint x: 406, startPoint y: 249, endPoint x: 190, endPoint y: 246, distance: 215.3
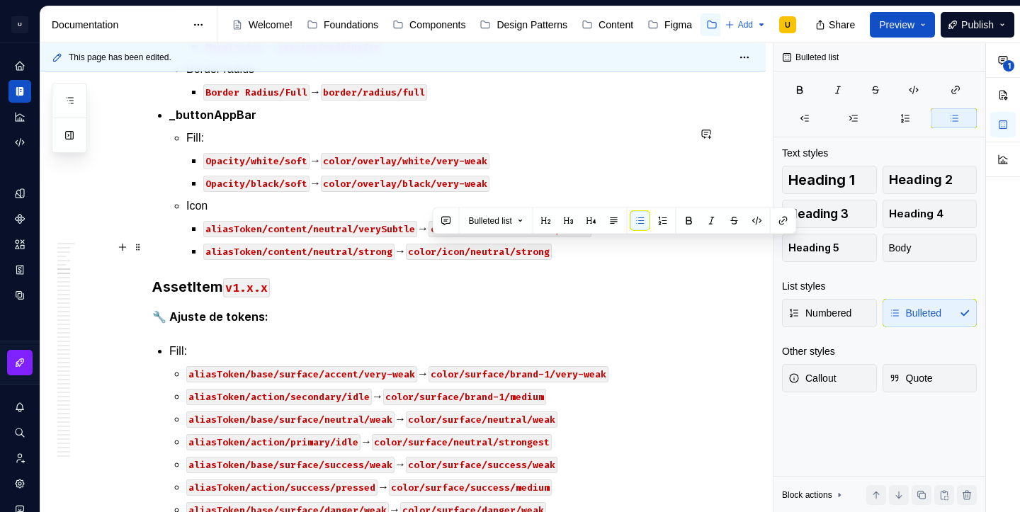
drag, startPoint x: 589, startPoint y: 247, endPoint x: 433, endPoint y: 246, distance: 155.8
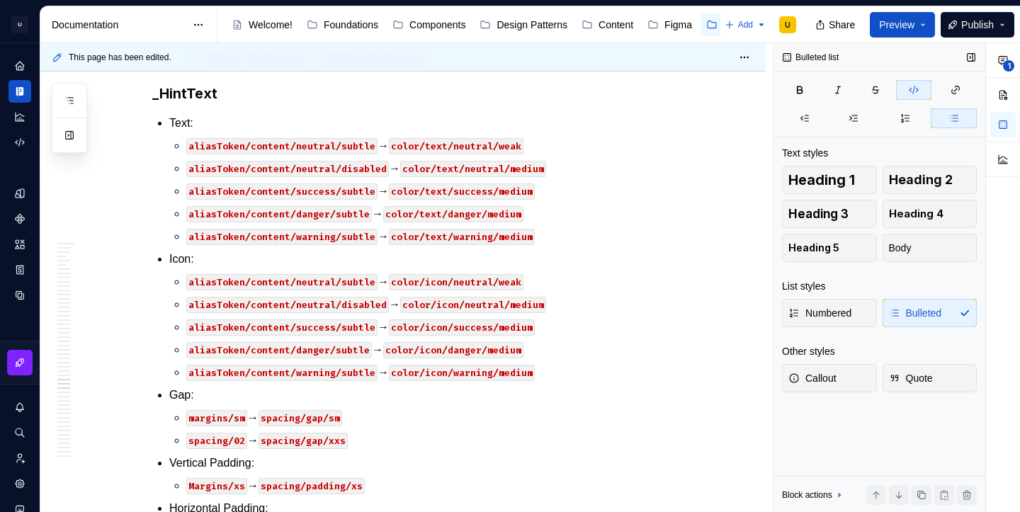
scroll to position [38643, 0]
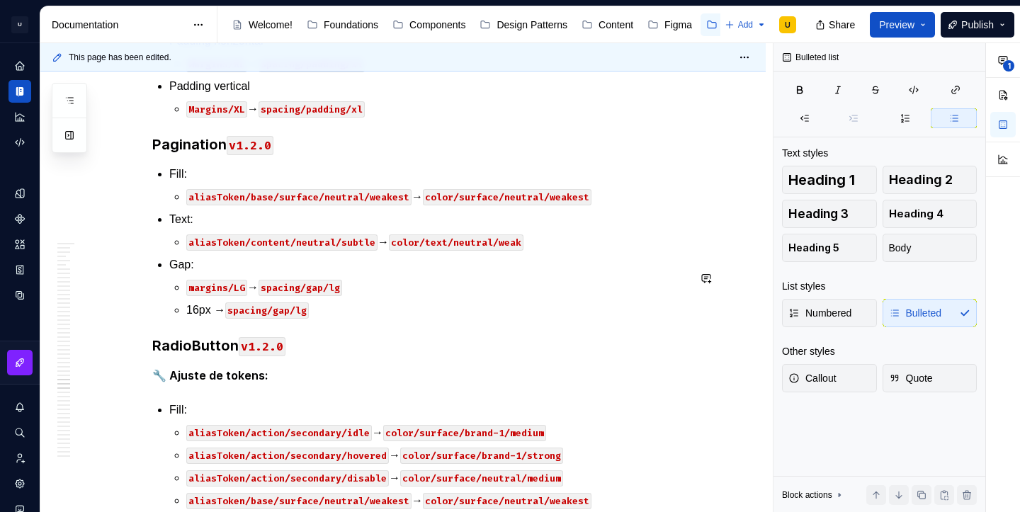
type textarea "*"
